Goal: Transaction & Acquisition: Purchase product/service

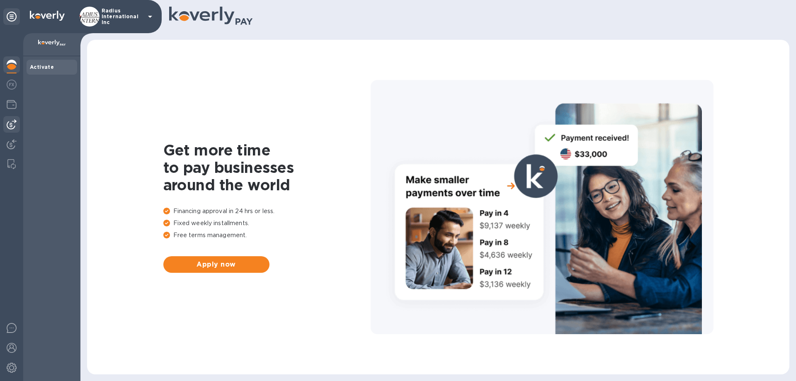
click at [12, 123] on img at bounding box center [12, 124] width 10 height 10
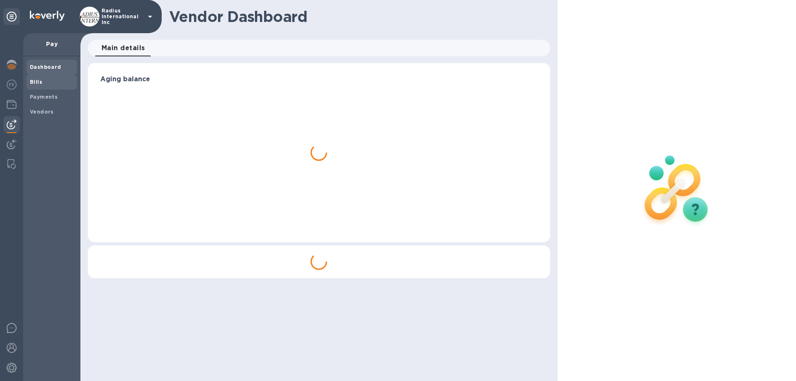
click at [38, 82] on b "Bills" at bounding box center [36, 82] width 12 height 6
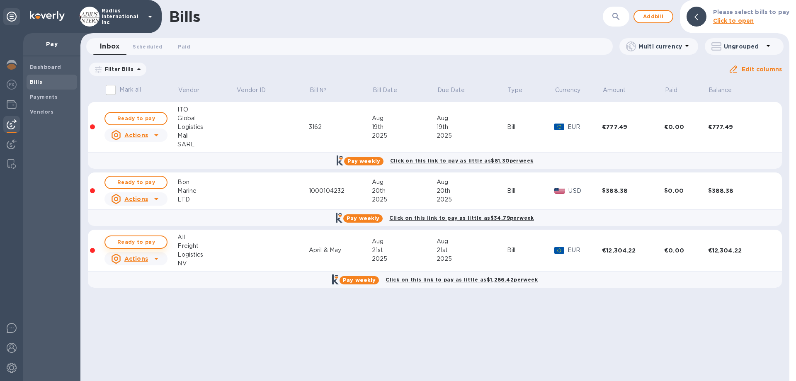
click at [152, 241] on span "Ready to pay" at bounding box center [136, 242] width 48 height 10
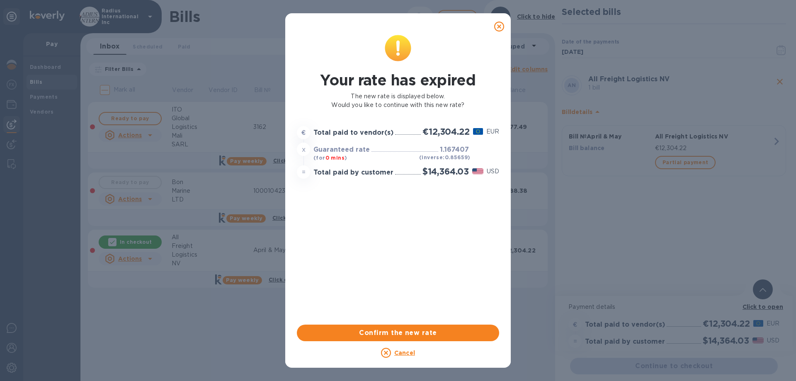
click at [501, 28] on icon at bounding box center [499, 27] width 10 height 10
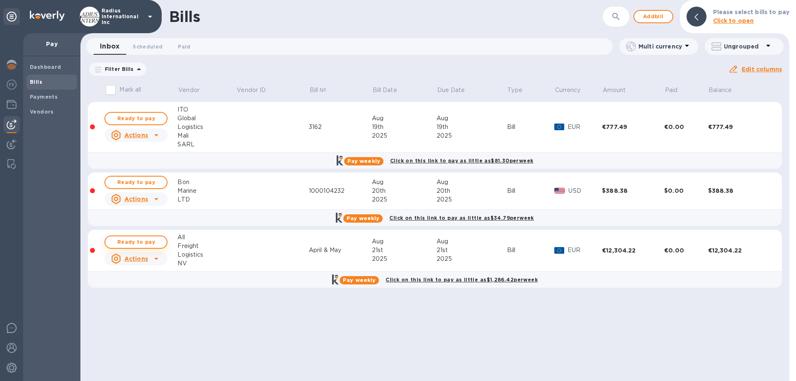
click at [154, 245] on span "Ready to pay" at bounding box center [136, 242] width 48 height 10
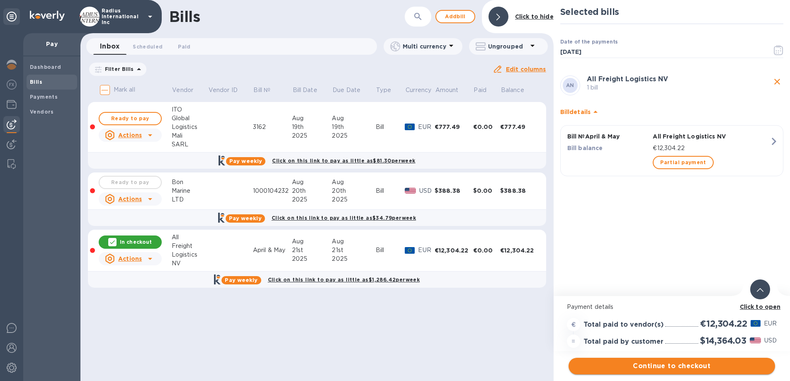
click at [656, 364] on span "Continue to checkout" at bounding box center [671, 366] width 193 height 10
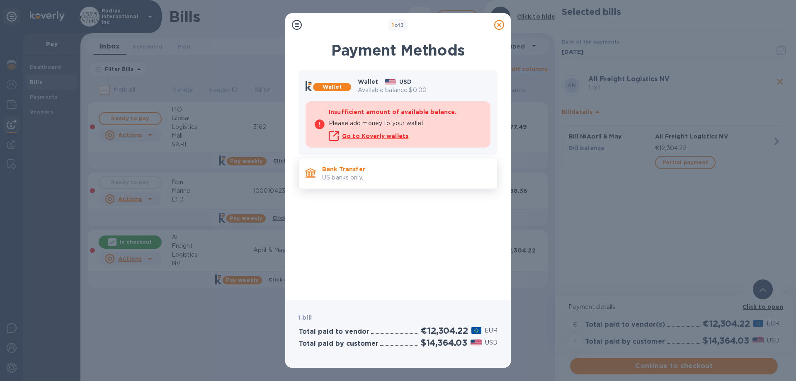
click at [428, 173] on p "US banks only." at bounding box center [406, 177] width 168 height 9
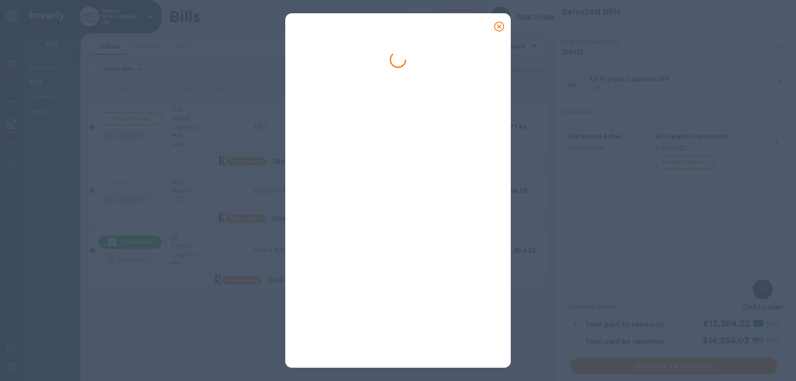
click at [498, 24] on icon at bounding box center [499, 27] width 10 height 10
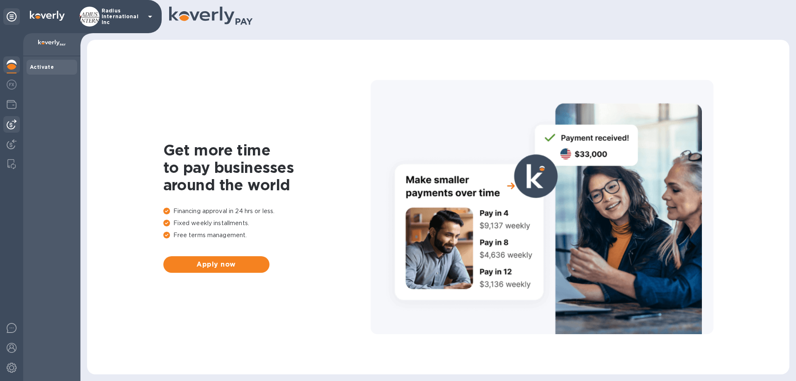
click at [12, 121] on img at bounding box center [12, 124] width 10 height 10
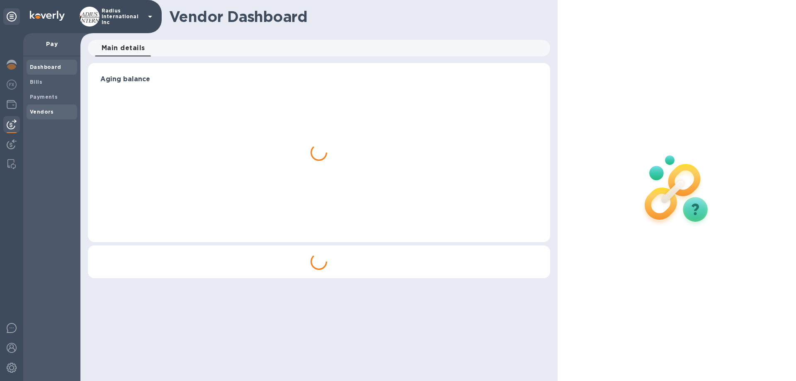
click at [49, 117] on div "Vendors" at bounding box center [52, 111] width 51 height 15
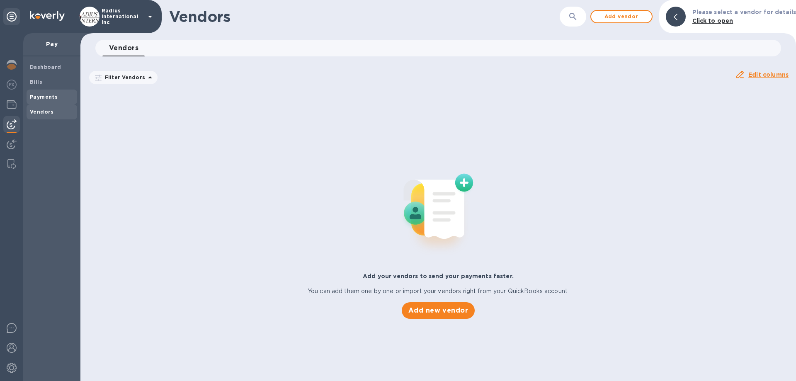
click at [50, 94] on b "Payments" at bounding box center [44, 97] width 28 height 6
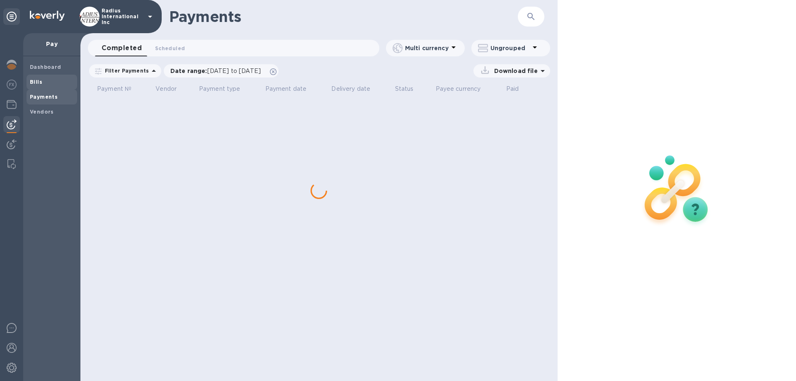
click at [47, 83] on span "Bills" at bounding box center [52, 82] width 44 height 8
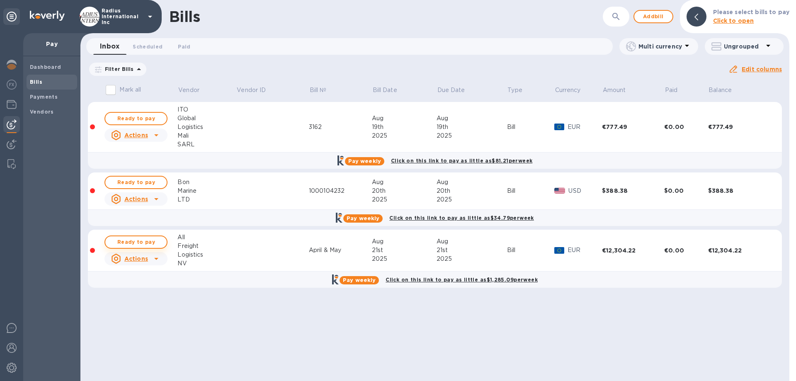
click at [138, 243] on span "Ready to pay" at bounding box center [136, 242] width 48 height 10
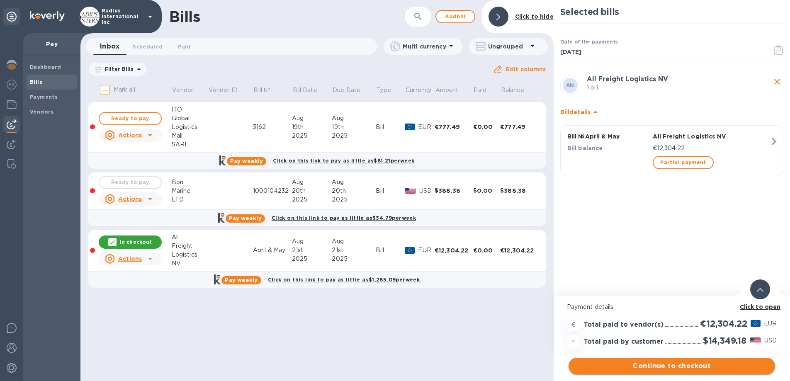
click at [689, 368] on span "Continue to checkout" at bounding box center [671, 366] width 193 height 10
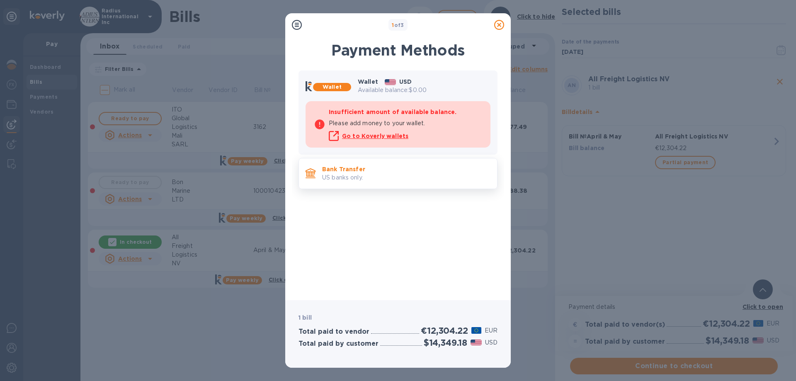
click at [397, 179] on p "US banks only." at bounding box center [406, 177] width 168 height 9
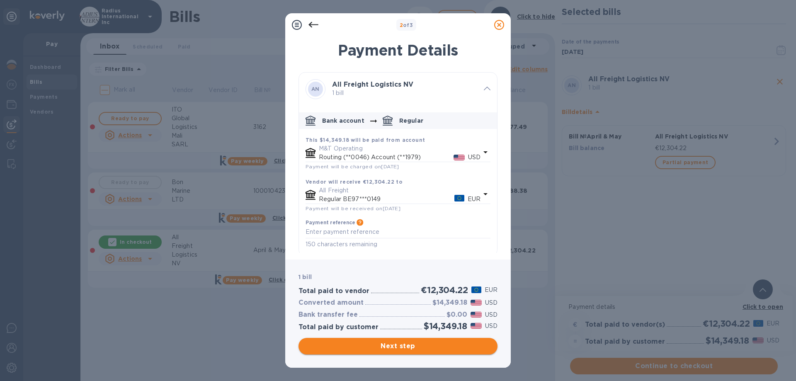
click at [413, 347] on span "Next step" at bounding box center [398, 346] width 186 height 10
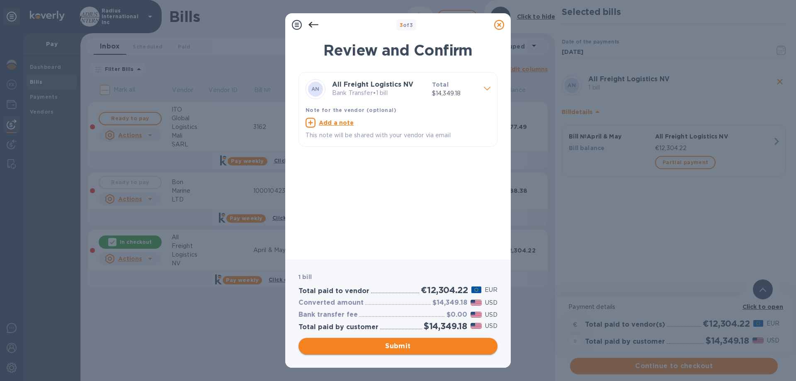
click at [413, 347] on span "Submit" at bounding box center [398, 346] width 186 height 10
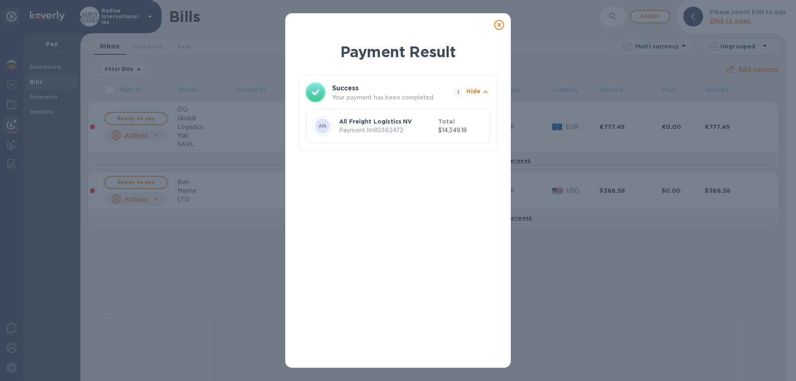
drag, startPoint x: 499, startPoint y: 23, endPoint x: 534, endPoint y: 0, distance: 42.1
click at [499, 23] on icon at bounding box center [499, 25] width 10 height 10
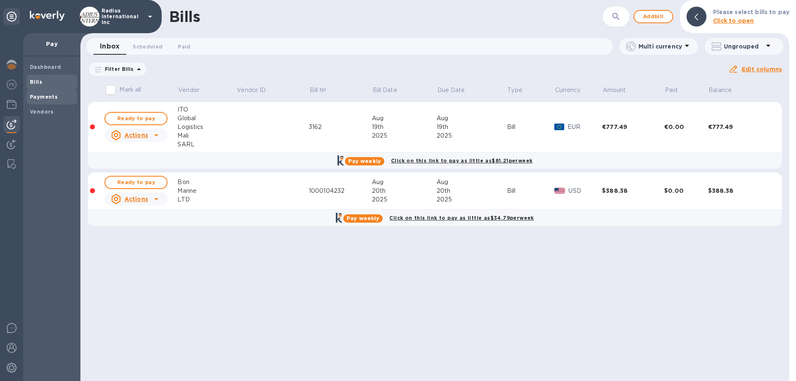
click at [46, 97] on b "Payments" at bounding box center [44, 97] width 28 height 6
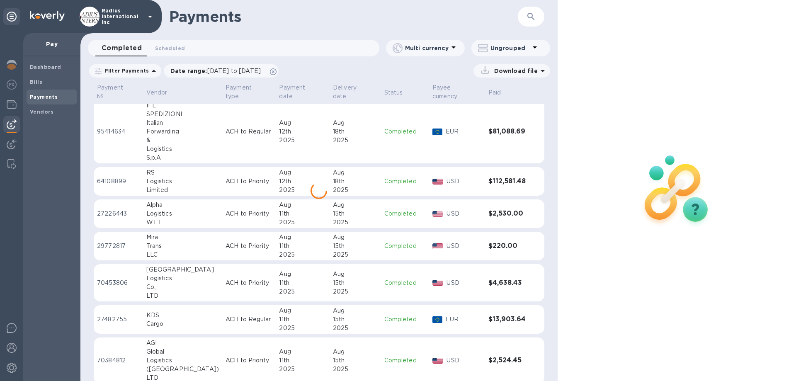
scroll to position [523, 0]
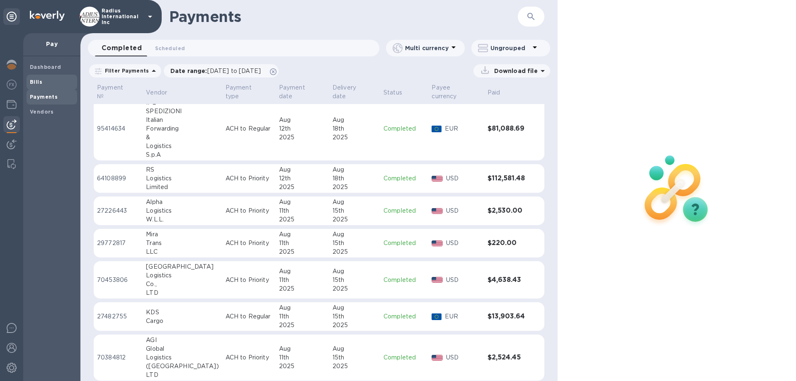
click at [40, 84] on b "Bills" at bounding box center [36, 82] width 12 height 6
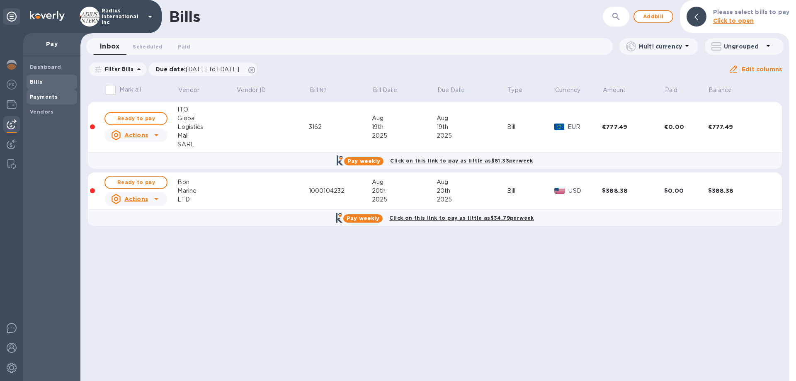
click at [57, 100] on span "Payments" at bounding box center [52, 97] width 44 height 8
